Goal: Communication & Community: Answer question/provide support

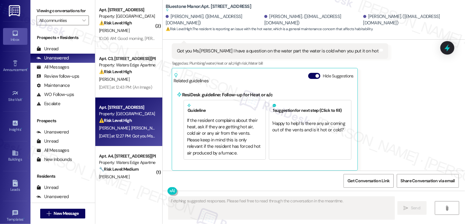
scroll to position [141, 0]
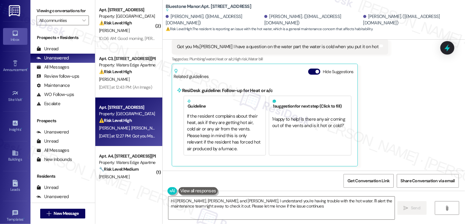
type textarea "Hi [PERSON_NAME], [PERSON_NAME], and [PERSON_NAME], I understand you're having …"
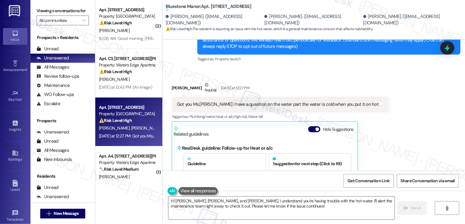
scroll to position [83, 0]
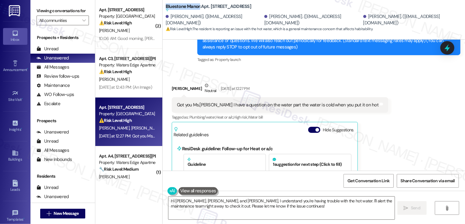
drag, startPoint x: 162, startPoint y: 5, endPoint x: 195, endPoint y: 7, distance: 33.8
click at [195, 7] on b "Bluestone Manor: Apt. 586-B, [STREET_ADDRESS] Suggested actions and notes avail…" at bounding box center [209, 8] width 86 height 10
copy b "[GEOGRAPHIC_DATA]"
click at [387, 130] on div "Received via SMS [PERSON_NAME] Neutral [DATE] at 12:27 PM Got you Ms.[PERSON_NA…" at bounding box center [314, 149] width 302 height 160
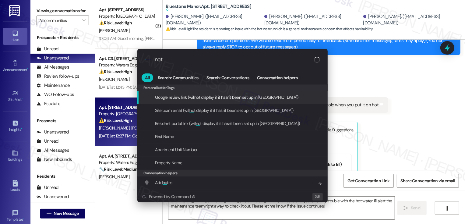
type input "note"
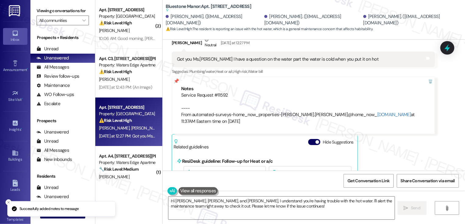
scroll to position [120, 0]
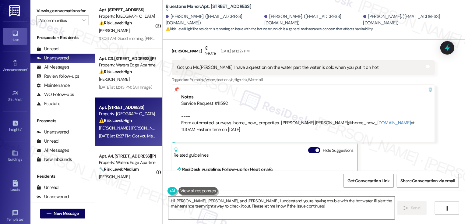
click at [176, 51] on div "[PERSON_NAME] Neutral [DATE] at 12:27 PM" at bounding box center [303, 52] width 263 height 15
copy div "[PERSON_NAME]"
click at [206, 203] on textarea "Hi [PERSON_NAME], [PERSON_NAME], and [PERSON_NAME], I understand you're having …" at bounding box center [281, 207] width 226 height 23
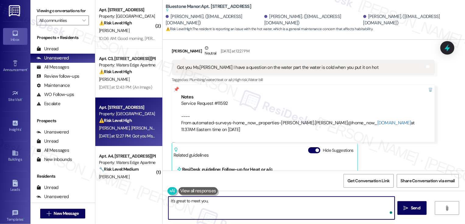
paste textarea "[PERSON_NAME]"
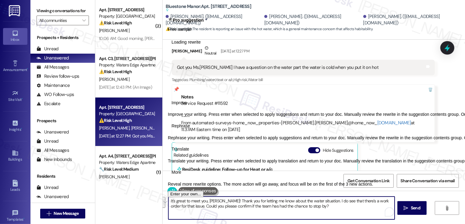
click at [190, 129] on span "Rephrase" at bounding box center [180, 126] width 19 height 6
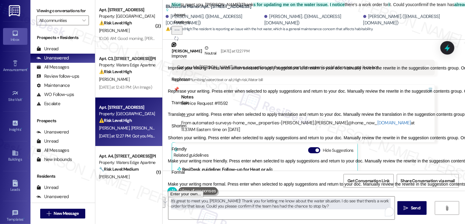
click at [187, 152] on span "Friendly" at bounding box center [178, 149] width 15 height 6
click at [178, 40] on icon "Regenerate" at bounding box center [176, 39] width 4 height 4
click at [188, 19] on button "Accept" at bounding box center [179, 14] width 16 height 7
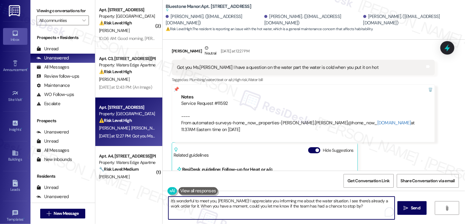
click at [184, 200] on textarea "It's wonderful to meet you, [PERSON_NAME]! I appreciate you informing me about …" at bounding box center [281, 207] width 226 height 23
drag, startPoint x: 217, startPoint y: 206, endPoint x: 169, endPoint y: 206, distance: 48.7
click at [169, 206] on textarea "It's great to meet you, [PERSON_NAME]! I appreciate you informing me about the …" at bounding box center [281, 207] width 226 height 23
click at [327, 209] on textarea "It's great to meet you, [PERSON_NAME]! I appreciate you informing me about the …" at bounding box center [281, 207] width 226 height 23
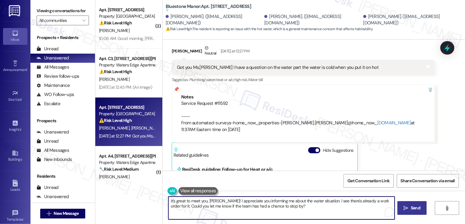
click at [420, 208] on span "Send" at bounding box center [416, 208] width 12 height 6
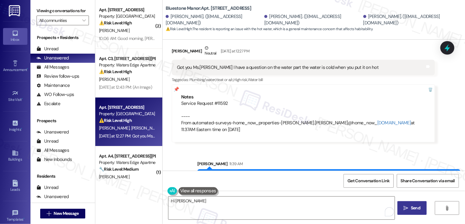
scroll to position [96, 0]
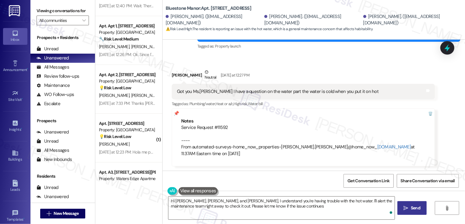
type textarea "Hi [PERSON_NAME], [PERSON_NAME], and [PERSON_NAME], I understand you're having …"
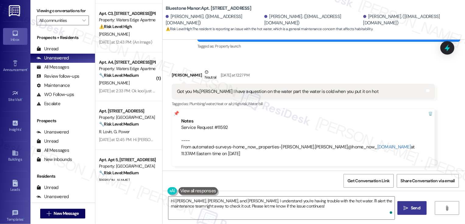
scroll to position [0, 0]
